Goal: Find specific page/section: Find specific page/section

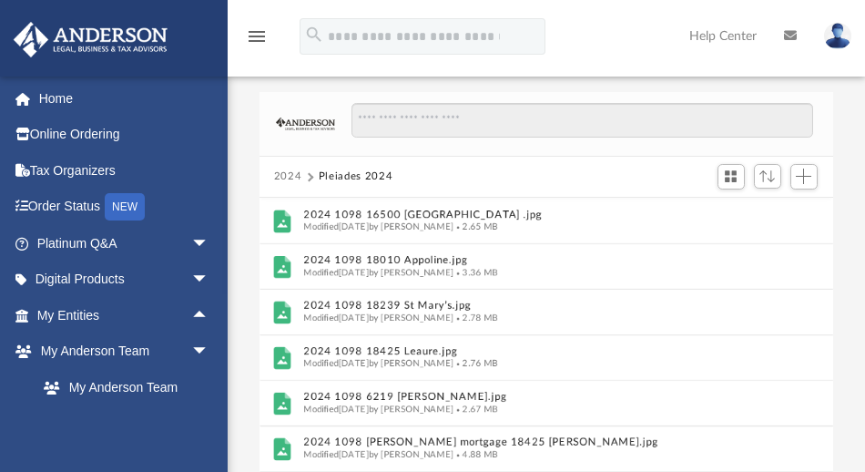
scroll to position [404, 565]
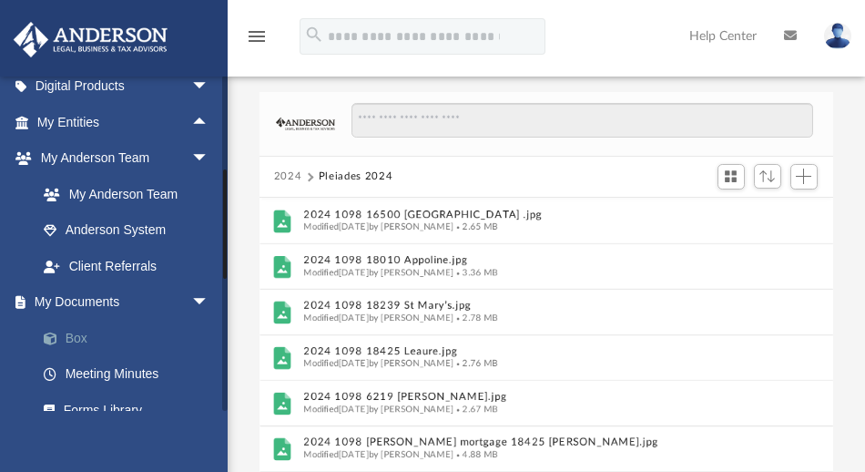
click at [77, 332] on link "Box" at bounding box center [131, 338] width 211 height 36
click at [68, 340] on link "Box" at bounding box center [131, 338] width 211 height 36
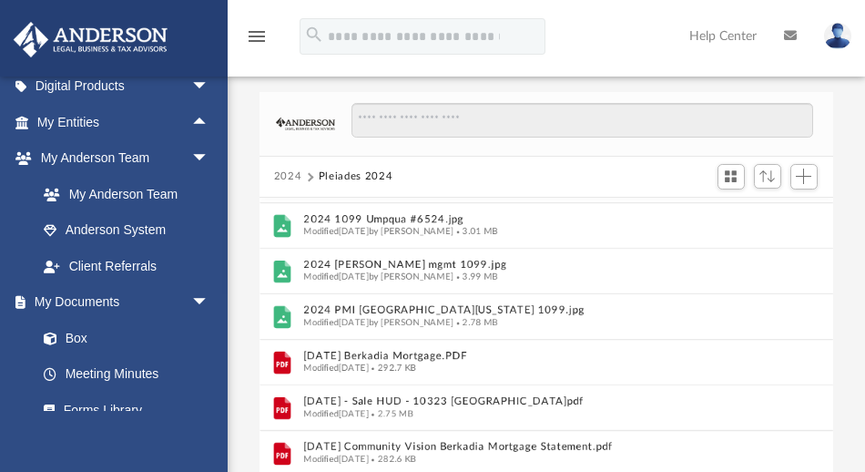
scroll to position [0, 0]
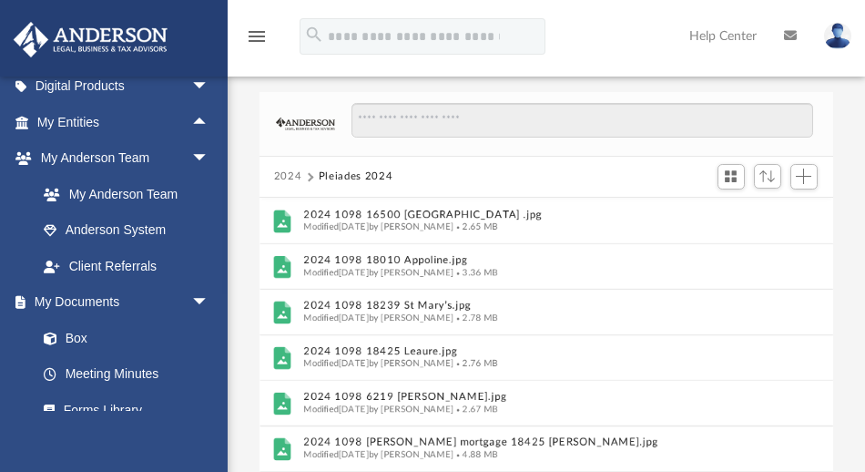
click at [282, 174] on button "2024" at bounding box center [288, 177] width 28 height 16
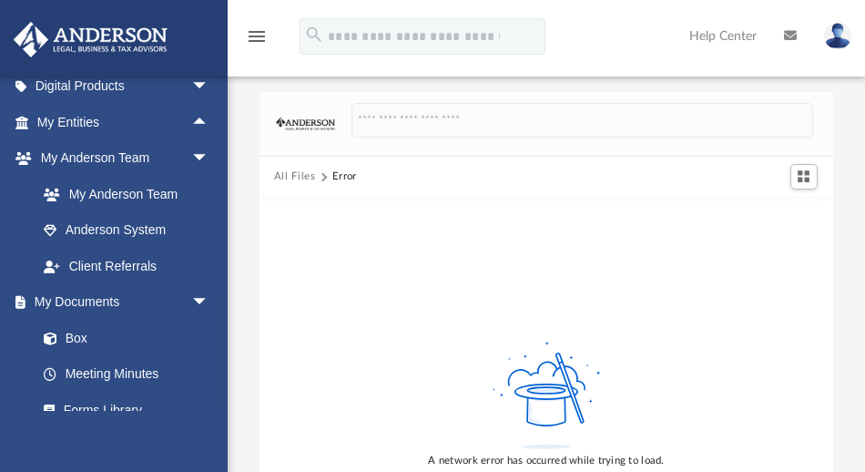
click at [289, 169] on button "All Files" at bounding box center [295, 177] width 42 height 16
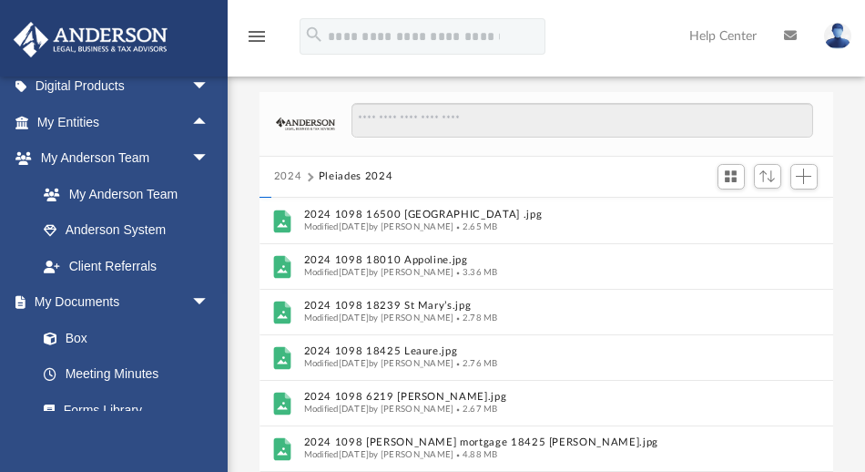
scroll to position [404, 565]
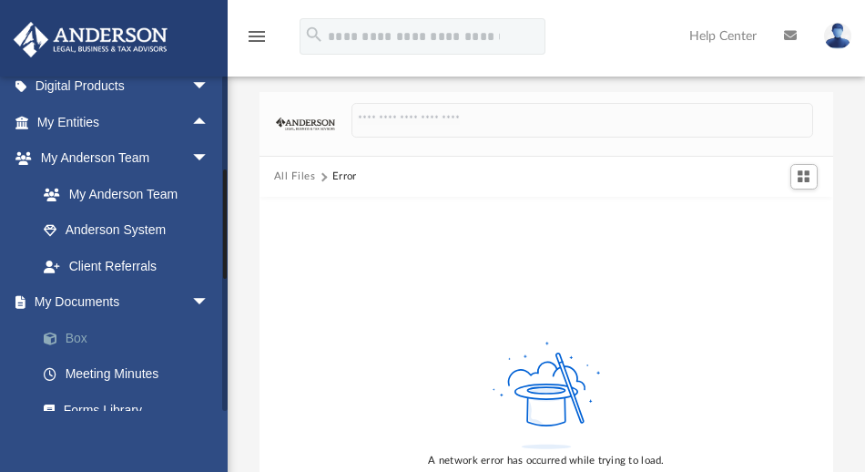
click at [73, 337] on link "Box" at bounding box center [131, 338] width 211 height 36
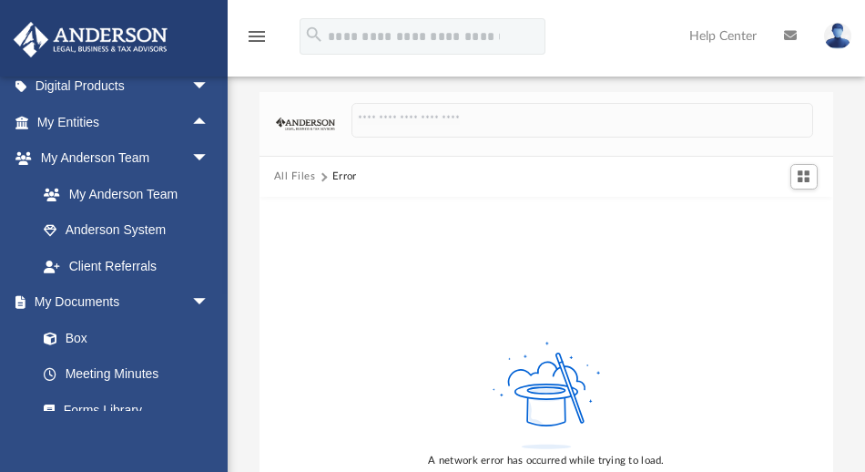
click at [839, 44] on img at bounding box center [837, 36] width 27 height 26
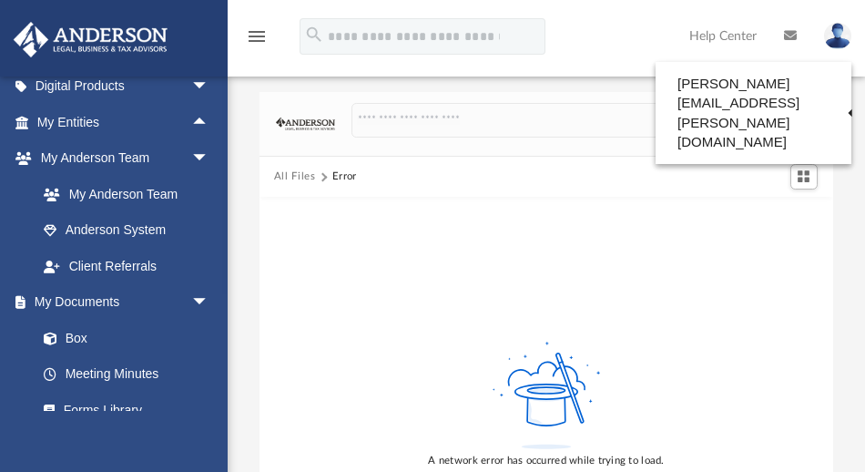
click at [496, 253] on div "A network error has occurred while trying to load." at bounding box center [547, 404] width 574 height 414
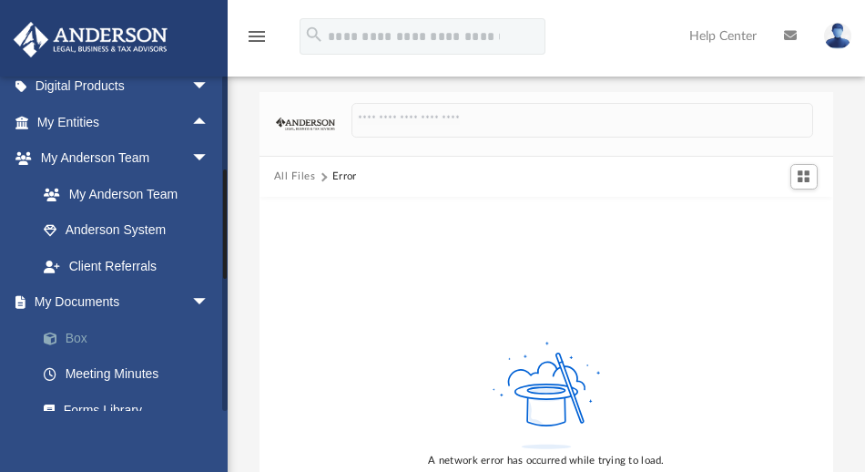
click at [65, 337] on span at bounding box center [60, 338] width 12 height 13
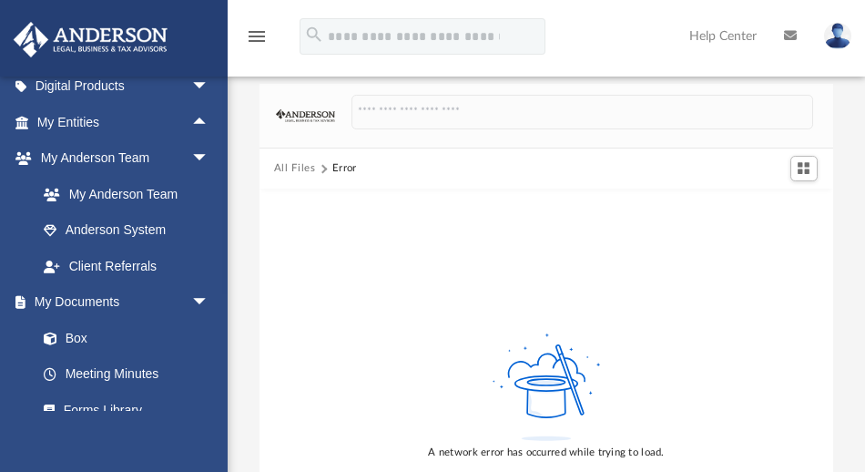
scroll to position [0, 0]
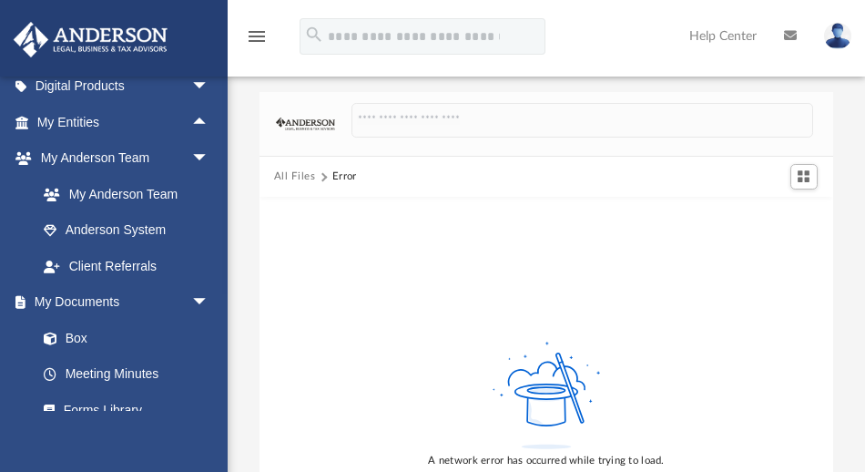
click at [253, 37] on icon "menu" at bounding box center [257, 37] width 22 height 22
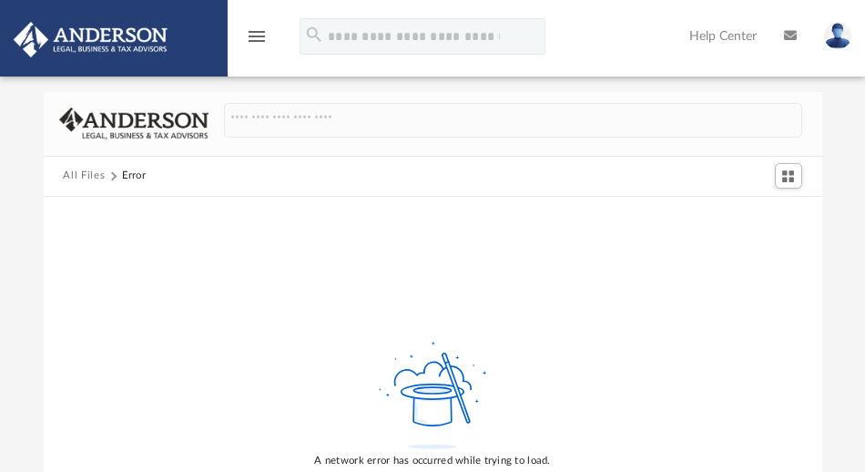
click at [79, 172] on button "All Files" at bounding box center [84, 176] width 42 height 16
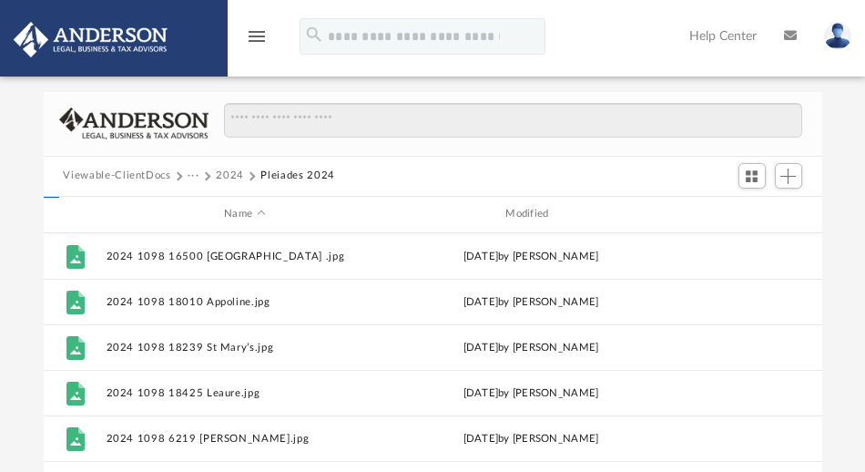
scroll to position [404, 770]
click at [125, 173] on button "Viewable-ClientDocs" at bounding box center [116, 176] width 107 height 16
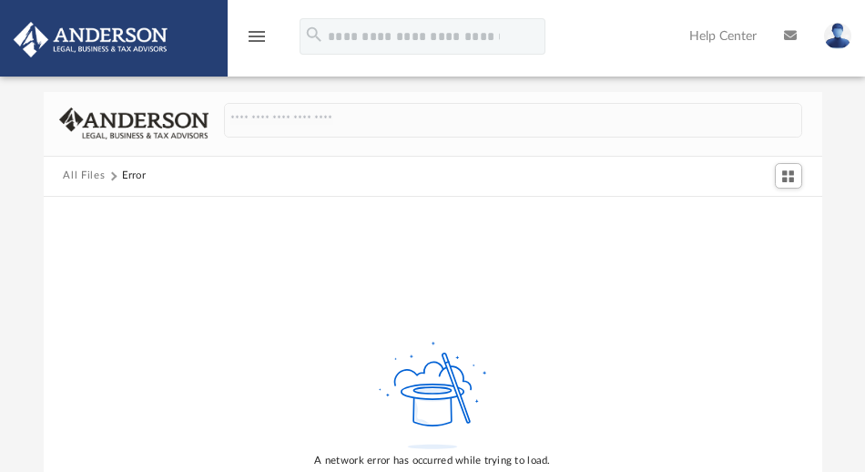
click at [251, 43] on icon "menu" at bounding box center [257, 37] width 22 height 22
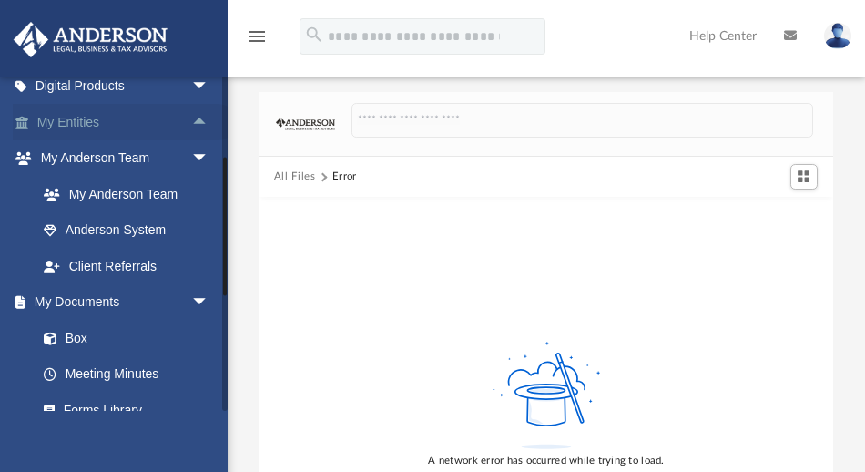
click at [87, 123] on link "My Entities arrow_drop_up" at bounding box center [125, 122] width 224 height 36
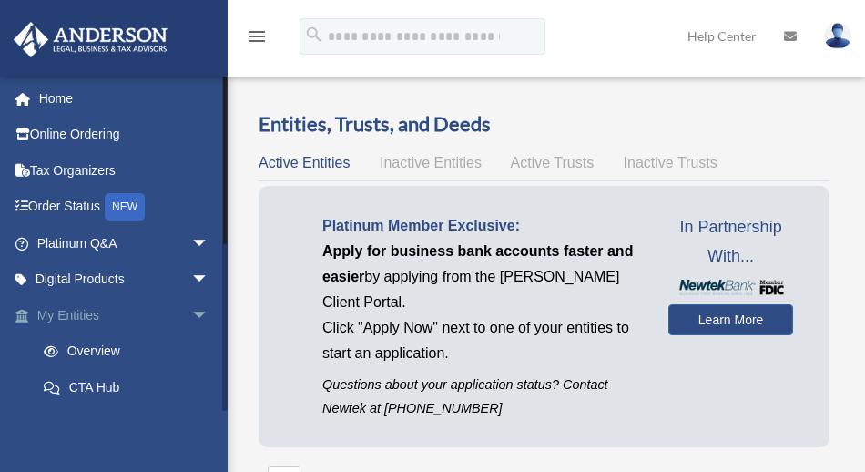
click at [191, 310] on span "arrow_drop_down" at bounding box center [209, 315] width 36 height 37
click at [193, 311] on span "arrow_drop_up" at bounding box center [209, 315] width 36 height 37
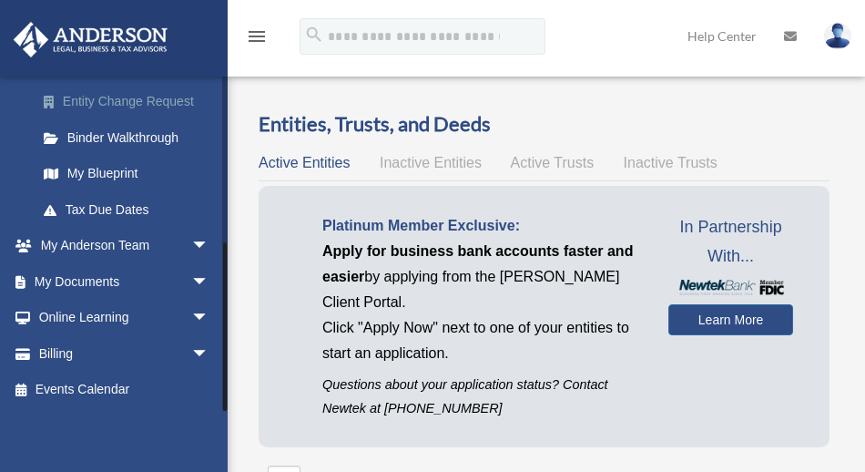
scroll to position [321, 0]
click at [192, 277] on span "arrow_drop_down" at bounding box center [209, 282] width 36 height 37
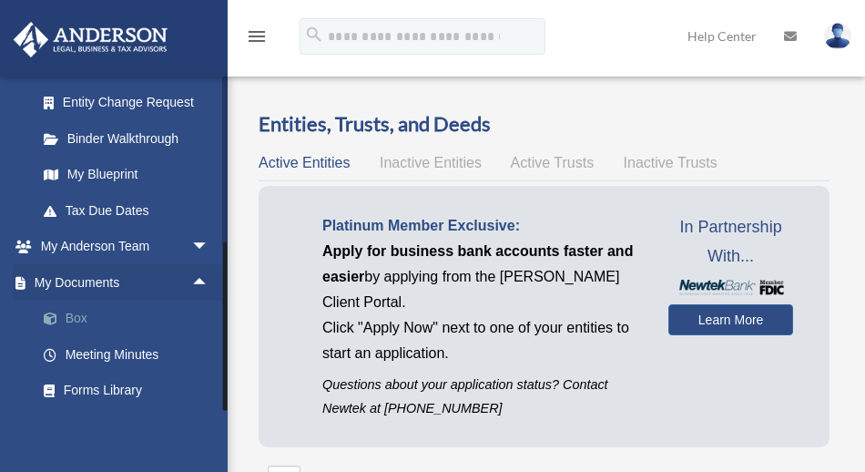
click at [94, 320] on link "Box" at bounding box center [131, 319] width 211 height 36
